Goal: Transaction & Acquisition: Purchase product/service

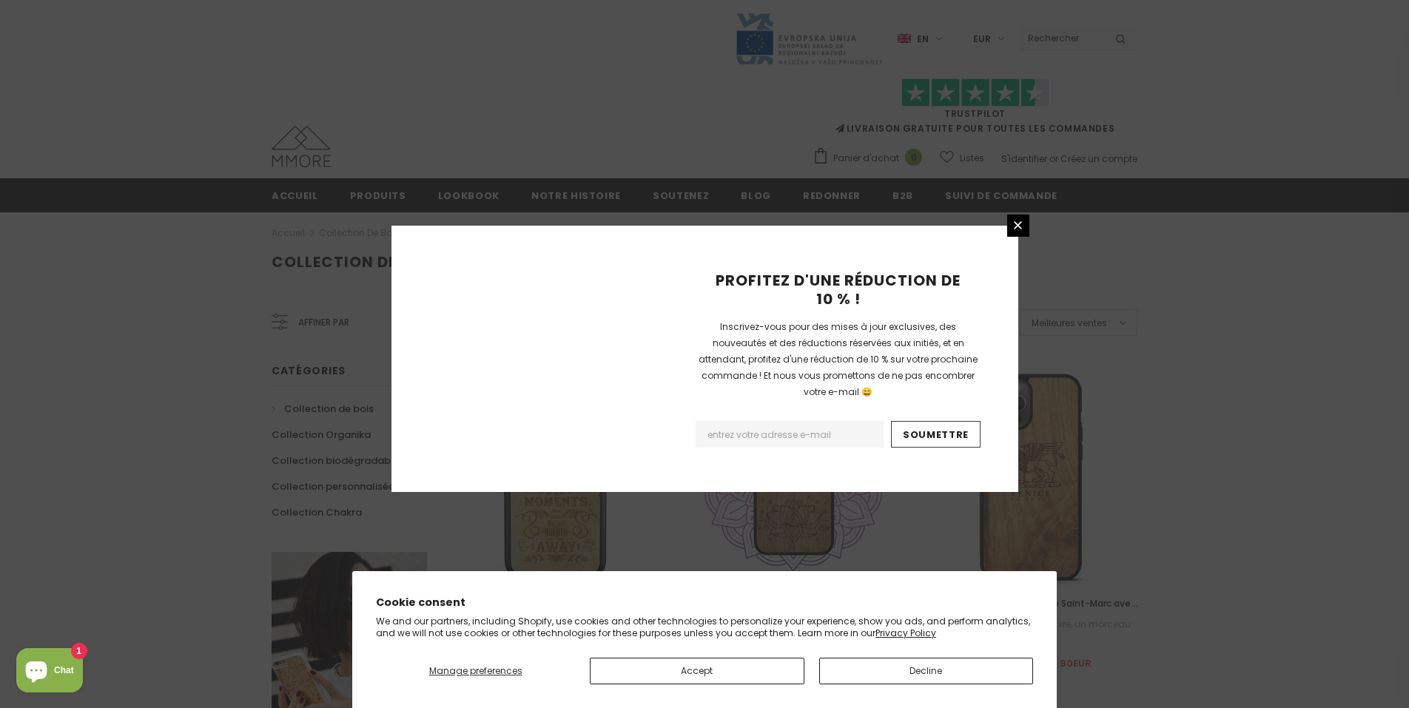
scroll to position [924, 0]
